Goal: Information Seeking & Learning: Learn about a topic

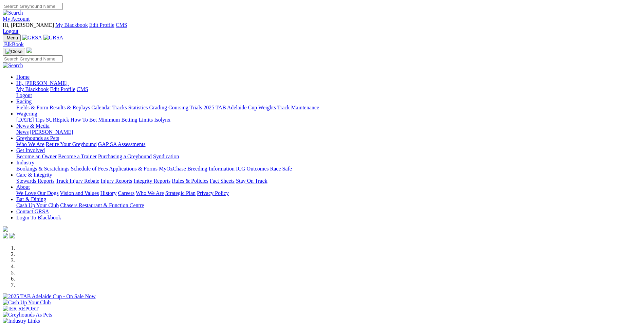
drag, startPoint x: 0, startPoint y: 0, endPoint x: 146, endPoint y: 29, distance: 148.8
click at [64, 35] on img at bounding box center [53, 38] width 20 height 6
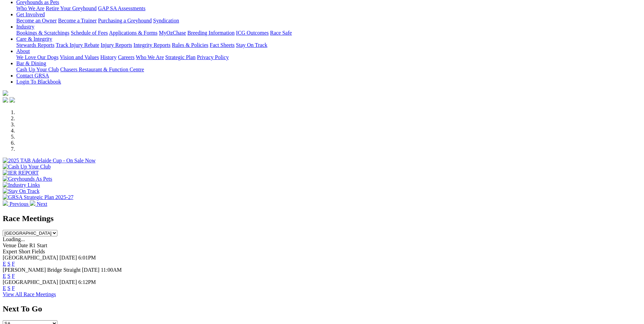
click at [6, 261] on link "E" at bounding box center [4, 264] width 3 height 6
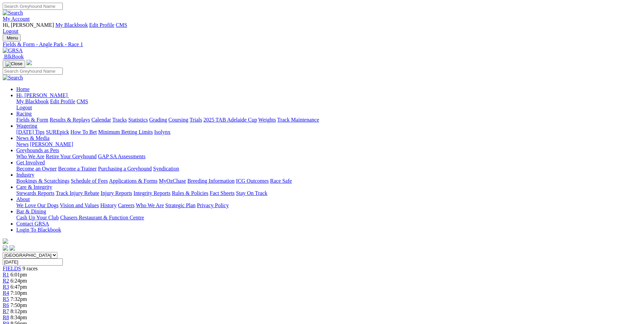
click at [30, 16] on link "My Account" at bounding box center [16, 19] width 27 height 6
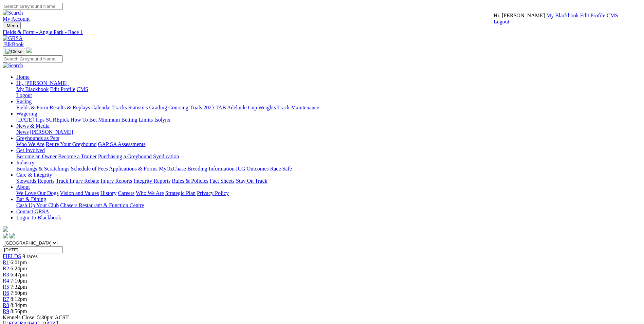
click at [607, 18] on link "CMS" at bounding box center [613, 16] width 12 height 6
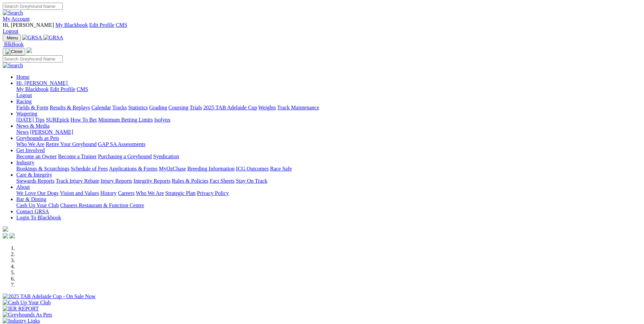
click at [64, 35] on img at bounding box center [53, 38] width 20 height 6
click at [69, 117] on link "SUREpick" at bounding box center [57, 120] width 23 height 6
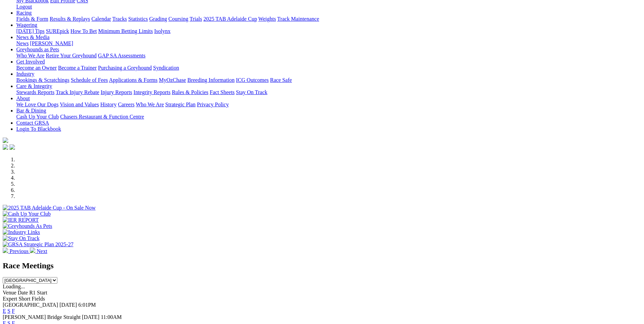
scroll to position [136, 0]
